Goal: Information Seeking & Learning: Compare options

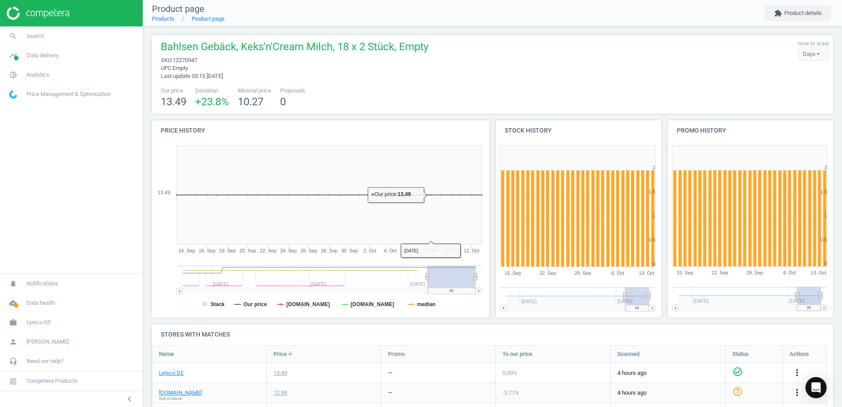
click at [542, 68] on div "Bahlsen Gebäck, [PERSON_NAME] Milch, 18 x 2 Stück, Empty sku : 12270947 upc : E…" at bounding box center [492, 60] width 672 height 40
drag, startPoint x: 726, startPoint y: 51, endPoint x: 722, endPoint y: 75, distance: 24.6
click at [726, 53] on div "Bahlsen Gebäck, [PERSON_NAME] Milch, 18 x 2 Stück, Empty sku : 12270947 upc : E…" at bounding box center [492, 60] width 672 height 40
click at [671, 71] on div "Bahlsen Gebäck, [PERSON_NAME] Milch, 18 x 2 Stück, Empty sku : 12270947 upc : E…" at bounding box center [492, 60] width 672 height 40
click at [717, 67] on div "Bahlsen Gebäck, [PERSON_NAME] Milch, 18 x 2 Stück, Empty sku : 12270947 upc : E…" at bounding box center [492, 60] width 672 height 40
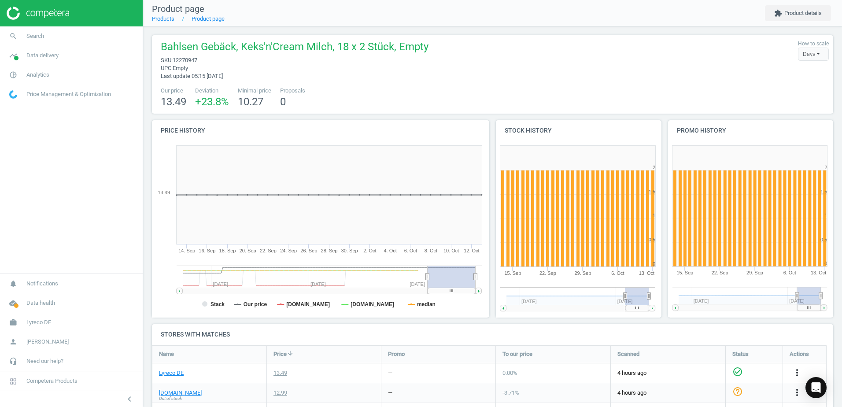
click at [664, 66] on div "Bahlsen Gebäck, [PERSON_NAME] Milch, 18 x 2 Stück, Empty sku : 12270947 upc : E…" at bounding box center [492, 60] width 672 height 40
click at [536, 74] on div "Bahlsen Gebäck, [PERSON_NAME] Milch, 18 x 2 Stück, Empty sku : 12270947 upc : E…" at bounding box center [492, 60] width 672 height 40
click at [448, 84] on div "Bahlsen Gebäck, [PERSON_NAME] Milch, 18 x 2 Stück, Empty sku : 12270947 upc : E…" at bounding box center [492, 74] width 681 height 78
click at [450, 84] on div "Bahlsen Gebäck, [PERSON_NAME] Milch, 18 x 2 Stück, Empty sku : 12270947 upc : E…" at bounding box center [492, 74] width 681 height 78
click at [458, 83] on div "Bahlsen Gebäck, [PERSON_NAME] Milch, 18 x 2 Stück, Empty sku : 12270947 upc : E…" at bounding box center [492, 74] width 681 height 78
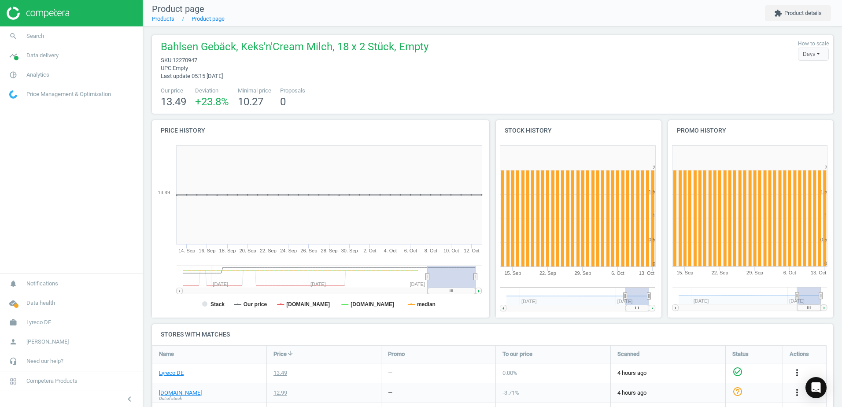
click at [555, 90] on div "Our price 13.49 Deviation +23.8 % Minimal price 10.27 Proposals 0" at bounding box center [492, 98] width 672 height 22
click at [538, 88] on div "Our price 13.49 Deviation +23.8 % Minimal price 10.27 Proposals 0" at bounding box center [492, 98] width 672 height 22
click at [545, 94] on div "Our price 13.49 Deviation +23.8 % Minimal price 10.27 Proposals 0" at bounding box center [492, 98] width 672 height 22
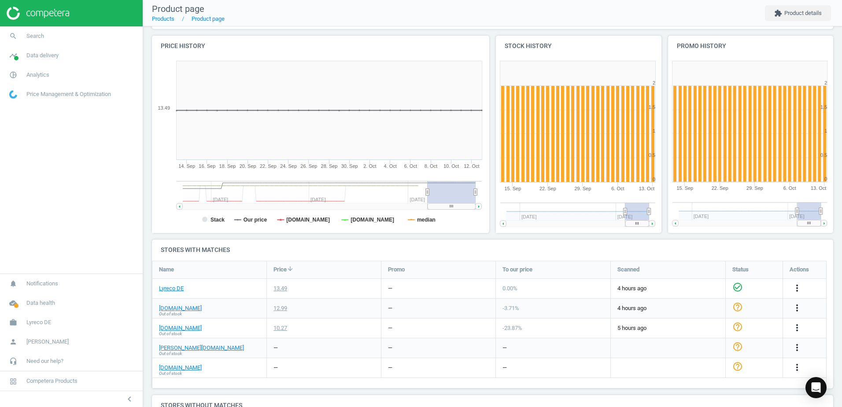
scroll to position [88, 0]
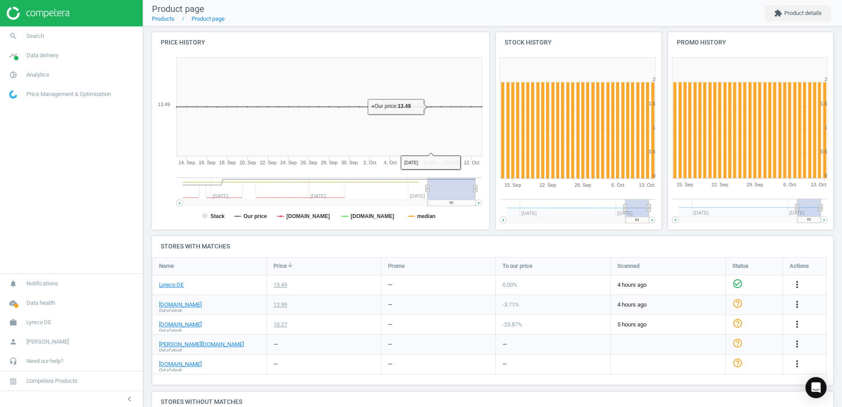
click at [440, 18] on nav "Product page Products Product page extension Product details" at bounding box center [492, 13] width 699 height 26
click at [462, 29] on div "Bahlsen Gebäck, [PERSON_NAME] Milch, 18 x 2 Stück, Empty sku : 12270947 upc : E…" at bounding box center [492, 214] width 699 height 553
click at [461, 21] on nav "Product page Products Product page extension Product details" at bounding box center [492, 13] width 699 height 26
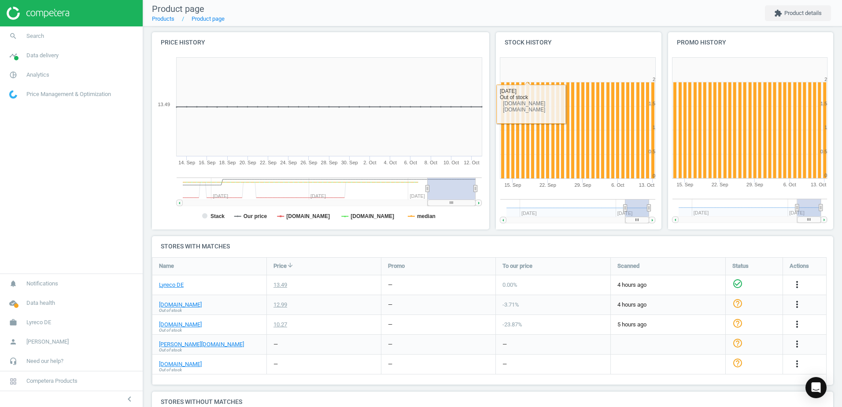
click at [453, 21] on nav "Product page Products Product page extension Product details" at bounding box center [492, 13] width 699 height 26
click at [500, 18] on nav "Product page Products Product page extension Product details" at bounding box center [492, 13] width 699 height 26
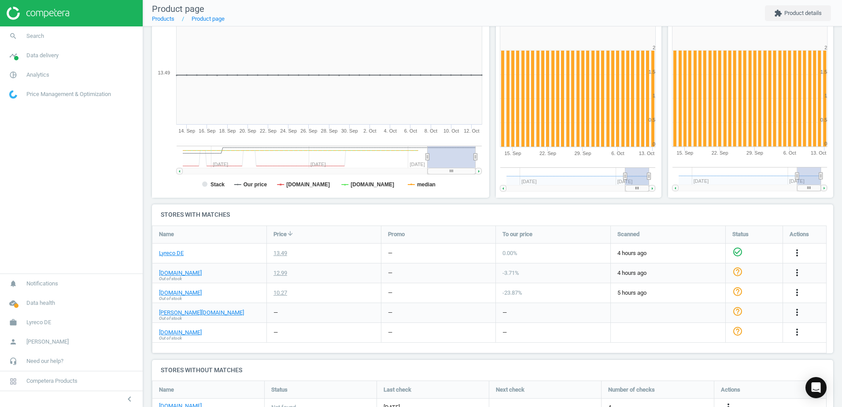
scroll to position [173, 0]
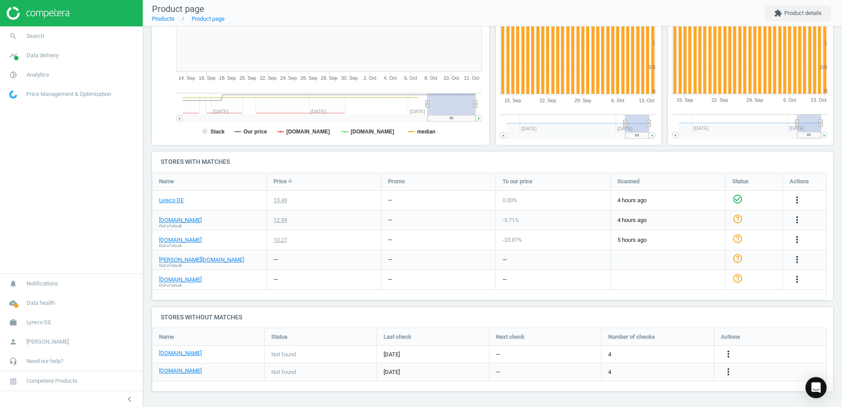
click at [483, 162] on h4 "Stores with matches" at bounding box center [492, 161] width 681 height 21
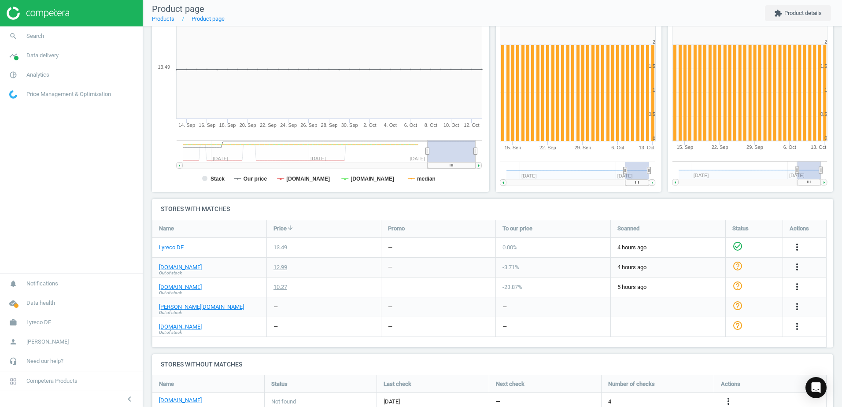
scroll to position [129, 0]
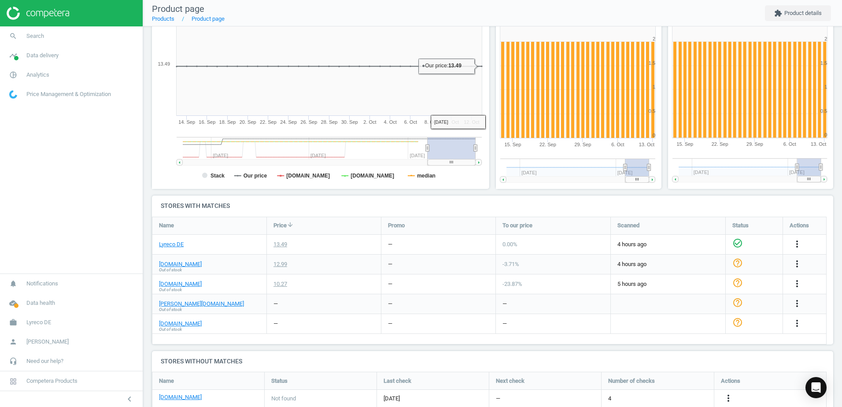
click at [481, 216] on div "Stores with matches Name Price arrow_downward Promo To our price Scanned Status…" at bounding box center [492, 269] width 681 height 149
click at [488, 17] on nav "Product page Products Product page extension Product details" at bounding box center [492, 13] width 699 height 26
click at [529, 11] on nav "Product page Products Product page extension Product details" at bounding box center [492, 13] width 699 height 26
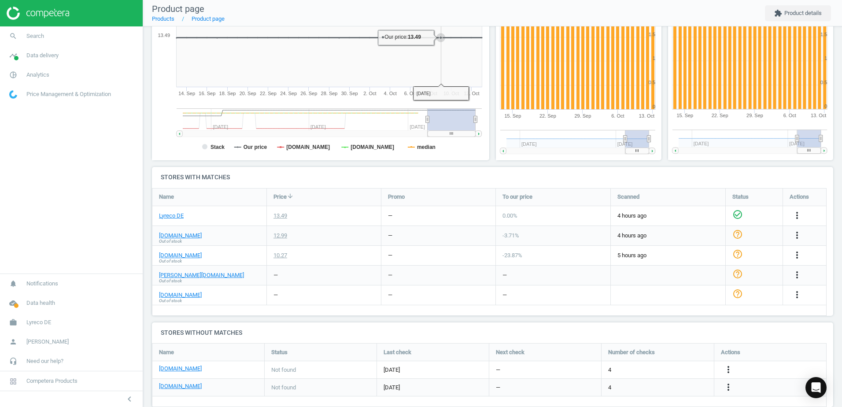
scroll to position [173, 0]
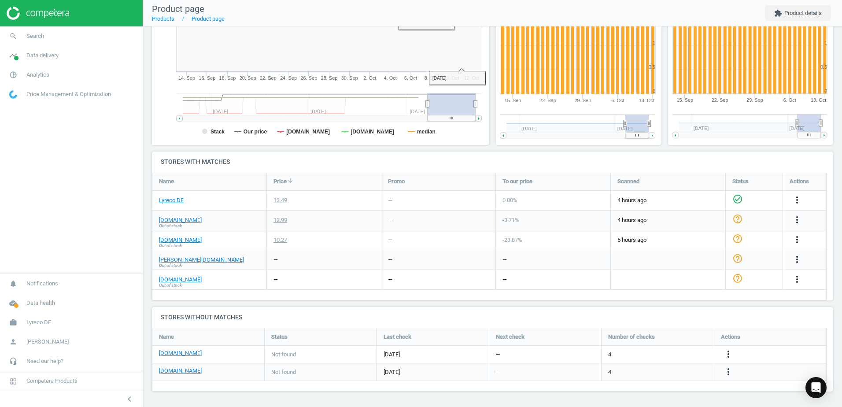
click at [471, 154] on h4 "Stores with matches" at bounding box center [492, 161] width 681 height 21
click at [568, 153] on h4 "Stores with matches" at bounding box center [492, 161] width 681 height 21
drag, startPoint x: 632, startPoint y: 137, endPoint x: 656, endPoint y: 148, distance: 26.4
click at [656, 147] on div "Stock history Created with Highstock 6.2.0 0 0.5 1 1.5 2 2.5 [DATE]. Sep 29. Se…" at bounding box center [579, 50] width 172 height 204
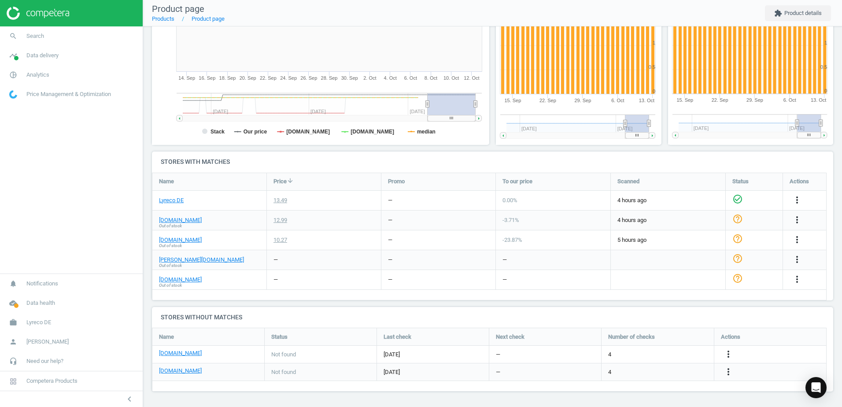
click at [664, 158] on h4 "Stores with matches" at bounding box center [492, 161] width 681 height 21
click at [598, 165] on h4 "Stores with matches" at bounding box center [492, 161] width 681 height 21
click at [574, 159] on h4 "Stores with matches" at bounding box center [492, 161] width 681 height 21
click at [568, 158] on h4 "Stores with matches" at bounding box center [492, 161] width 681 height 21
click at [567, 153] on h4 "Stores with matches" at bounding box center [492, 161] width 681 height 21
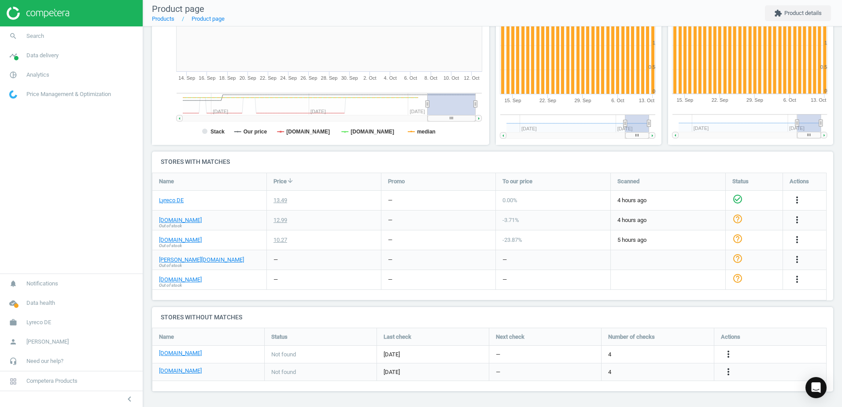
click at [566, 164] on h4 "Stores with matches" at bounding box center [492, 161] width 681 height 21
click at [569, 161] on h4 "Stores with matches" at bounding box center [492, 161] width 681 height 21
click at [602, 308] on h4 "Stores without matches" at bounding box center [492, 317] width 681 height 21
click at [491, 160] on h4 "Stores with matches" at bounding box center [492, 161] width 681 height 21
click at [419, 169] on h4 "Stores with matches" at bounding box center [492, 161] width 681 height 21
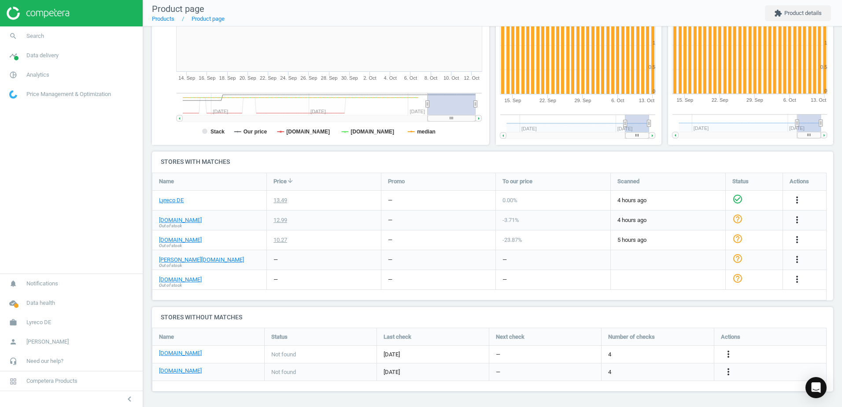
click at [424, 159] on h4 "Stores with matches" at bounding box center [492, 161] width 681 height 21
click at [374, 163] on h4 "Stores with matches" at bounding box center [492, 161] width 681 height 21
click at [489, 305] on div "Bahlsen Gebäck, [PERSON_NAME] Milch, 18 x 2 Stück, Empty sku : 12270947 upc : E…" at bounding box center [492, 130] width 699 height 553
click at [643, 312] on h4 "Stores without matches" at bounding box center [492, 317] width 681 height 21
click at [782, 298] on div "Name Price arrow_downward Promo To our price Scanned Status Actions Lyreco DE 1…" at bounding box center [489, 237] width 674 height 128
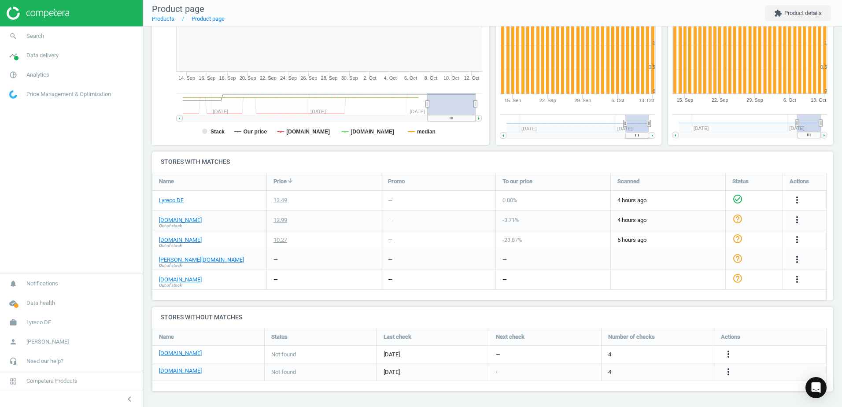
click at [631, 166] on h4 "Stores with matches" at bounding box center [492, 161] width 681 height 21
click at [628, 162] on h4 "Stores with matches" at bounding box center [492, 161] width 681 height 21
click at [593, 156] on h4 "Stores with matches" at bounding box center [492, 161] width 681 height 21
click at [604, 159] on h4 "Stores with matches" at bounding box center [492, 161] width 681 height 21
click at [567, 159] on h4 "Stores with matches" at bounding box center [492, 161] width 681 height 21
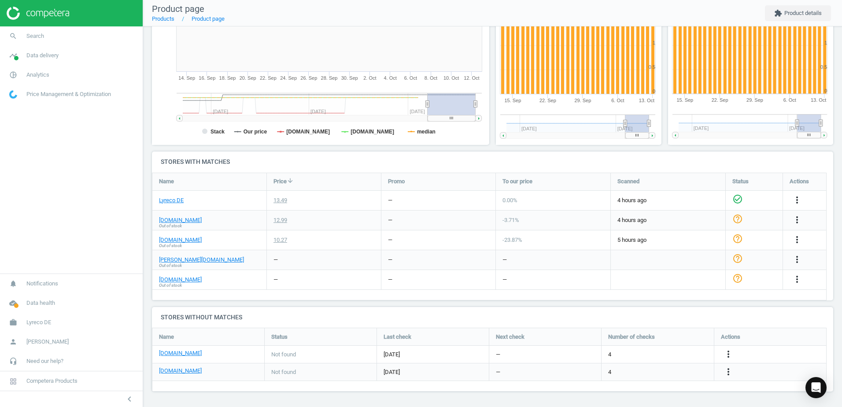
click at [566, 159] on h4 "Stores with matches" at bounding box center [492, 161] width 681 height 21
click at [544, 152] on h4 "Stores with matches" at bounding box center [492, 161] width 681 height 21
click at [539, 153] on h4 "Stores with matches" at bounding box center [492, 161] width 681 height 21
click at [556, 173] on div "To our price" at bounding box center [553, 181] width 114 height 17
click at [516, 162] on h4 "Stores with matches" at bounding box center [492, 161] width 681 height 21
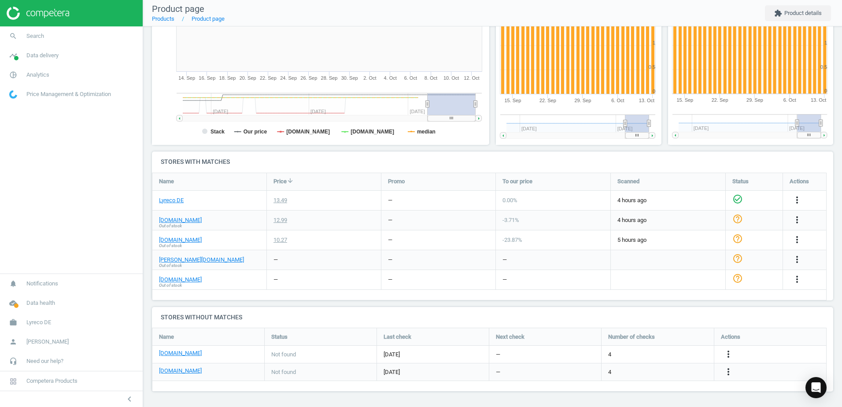
click at [512, 162] on h4 "Stores with matches" at bounding box center [492, 161] width 681 height 21
click at [437, 167] on h4 "Stores with matches" at bounding box center [492, 161] width 681 height 21
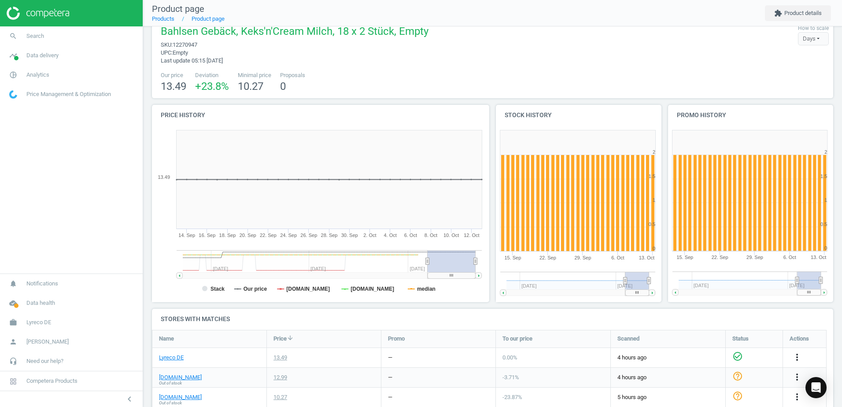
scroll to position [0, 0]
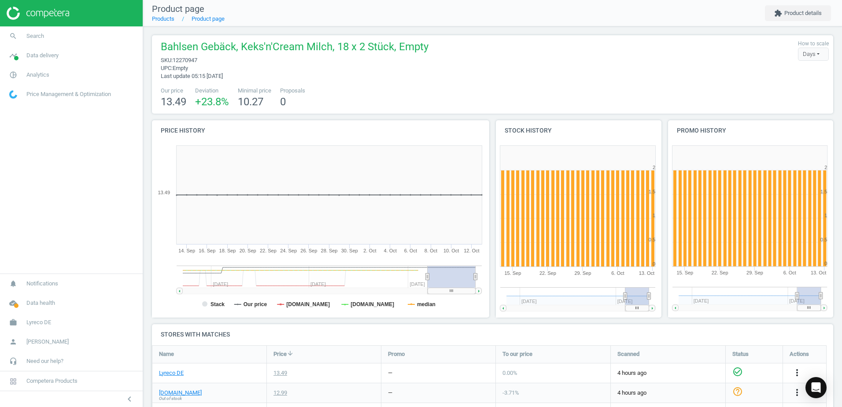
click at [521, 12] on nav "Product page Products Product page extension Product details" at bounding box center [492, 13] width 699 height 26
click at [487, 51] on div "Bahlsen Gebäck, [PERSON_NAME] Milch, 18 x 2 Stück, Empty sku : 12270947 upc : E…" at bounding box center [492, 60] width 672 height 40
click at [429, 72] on div "Bahlsen Gebäck, [PERSON_NAME] Milch, 18 x 2 Stück, Empty sku : 12270947 upc : E…" at bounding box center [492, 60] width 672 height 40
click at [411, 98] on div "Our price 13.49 Deviation +23.8 % Minimal price 10.27 Proposals 0" at bounding box center [492, 98] width 672 height 22
